Goal: Task Accomplishment & Management: Use online tool/utility

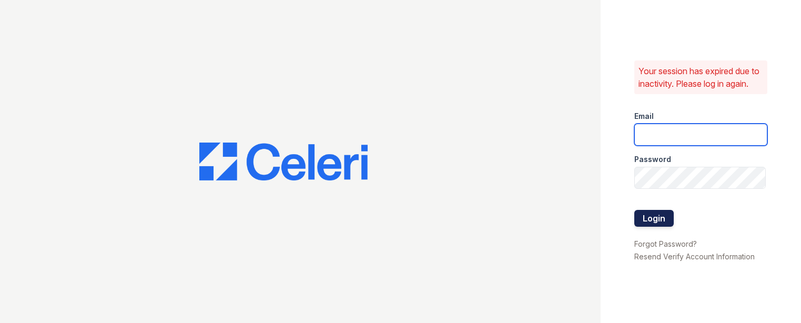
type input "[PERSON_NAME][DOMAIN_NAME][EMAIL_ADDRESS][DOMAIN_NAME]"
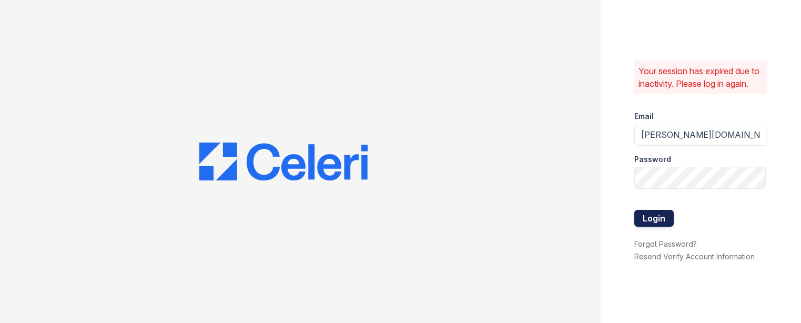
click at [659, 221] on button "Login" at bounding box center [653, 218] width 39 height 17
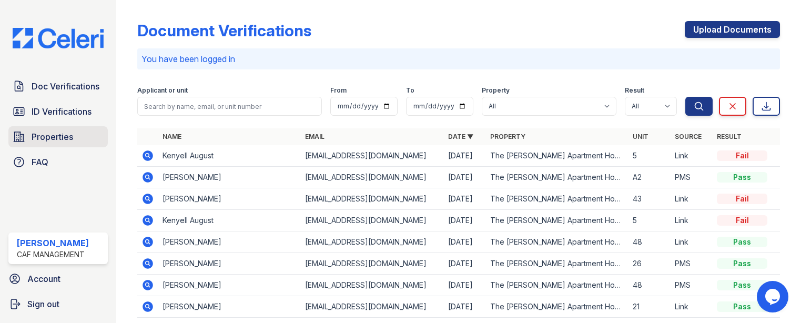
click at [48, 137] on span "Properties" at bounding box center [53, 136] width 42 height 13
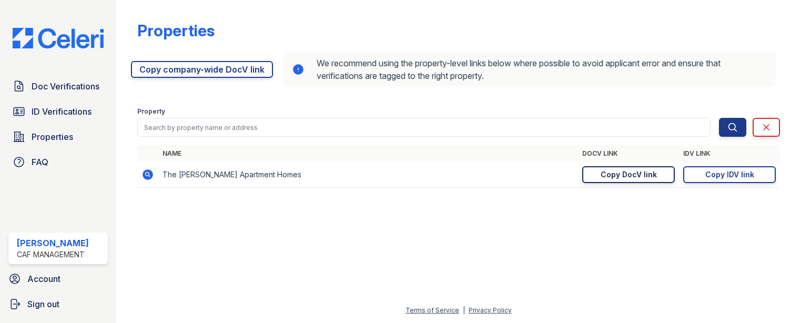
click at [629, 174] on div "Copy DocV link" at bounding box center [628, 174] width 56 height 11
click at [717, 175] on div "Copy IDV link" at bounding box center [729, 174] width 49 height 11
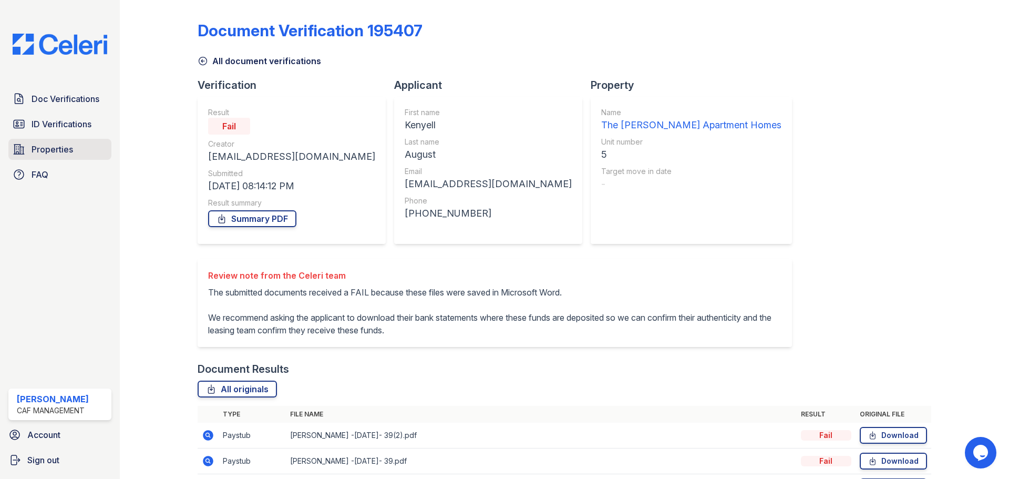
click at [49, 148] on span "Properties" at bounding box center [53, 149] width 42 height 13
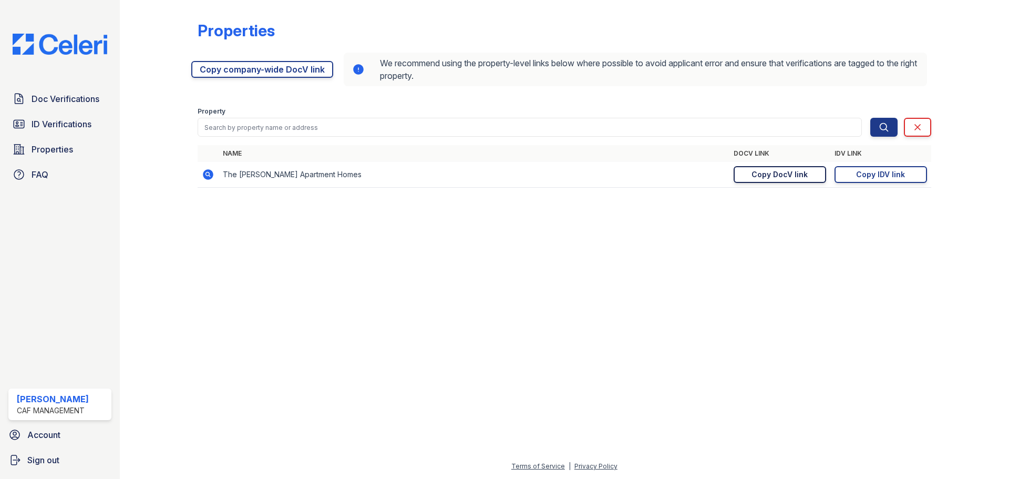
click at [787, 178] on div "Copy DocV link" at bounding box center [780, 174] width 56 height 11
click at [878, 273] on div at bounding box center [565, 337] width 856 height 245
click at [871, 182] on link "Copy IDV link Copy link" at bounding box center [881, 174] width 93 height 17
